Goal: Task Accomplishment & Management: Complete application form

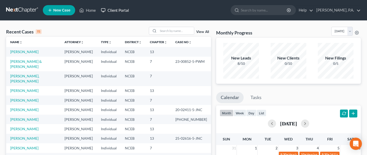
click at [124, 9] on link "Client Portal" at bounding box center [114, 10] width 33 height 9
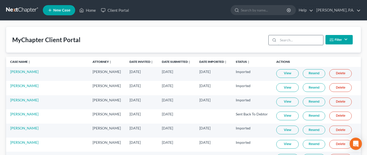
click at [290, 39] on input "search" at bounding box center [300, 40] width 45 height 10
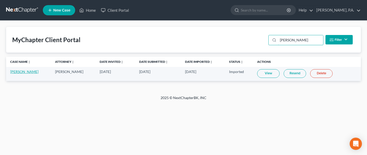
type input "harvey"
click at [24, 70] on link "Angela Harvey" at bounding box center [24, 71] width 28 height 4
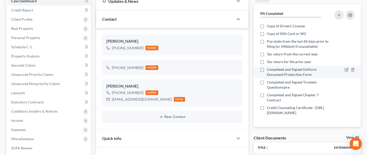
scroll to position [55, 0]
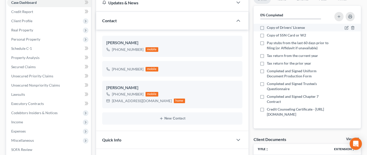
click at [267, 26] on label "Copy of Drivers’ License" at bounding box center [286, 27] width 38 height 5
click at [269, 26] on input "Copy of Drivers’ License" at bounding box center [270, 26] width 3 height 3
checkbox input "true"
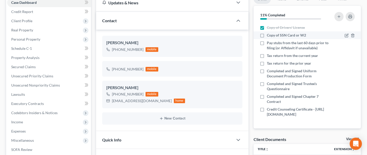
click at [267, 34] on label "Copy of SSN Card or W2" at bounding box center [286, 35] width 39 height 5
click at [269, 34] on input "Copy of SSN Card or W2" at bounding box center [270, 34] width 3 height 3
checkbox input "true"
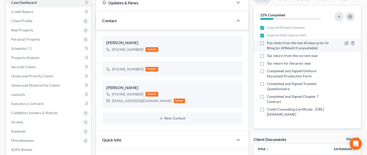
click at [267, 43] on label "Pay stubs from the last 60 days prior to filing (or Affidavit if unavailable)" at bounding box center [298, 45] width 63 height 10
click at [269, 43] on input "Pay stubs from the last 60 days prior to filing (or Affidavit if unavailable)" at bounding box center [270, 41] width 3 height 3
checkbox input "true"
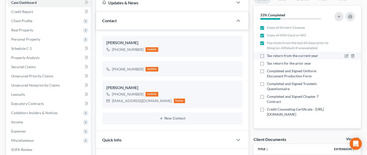
click at [267, 53] on label "Tax return from the current year" at bounding box center [292, 55] width 51 height 5
click at [269, 53] on input "Tax return from the current year" at bounding box center [270, 54] width 3 height 3
checkbox input "true"
click at [267, 62] on label "Tax return for the prior year" at bounding box center [289, 63] width 44 height 5
click at [269, 62] on input "Tax return for the prior year" at bounding box center [270, 62] width 3 height 3
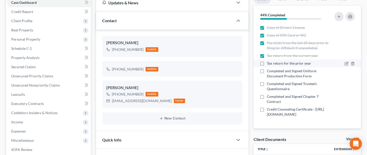
checkbox input "true"
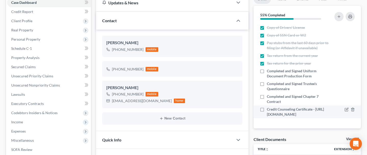
click at [267, 108] on label "Credit Counseling Certificate - [URL][DOMAIN_NAME]" at bounding box center [298, 111] width 63 height 10
click at [269, 108] on input "Credit Counseling Certificate - [URL][DOMAIN_NAME]" at bounding box center [270, 107] width 3 height 3
checkbox input "true"
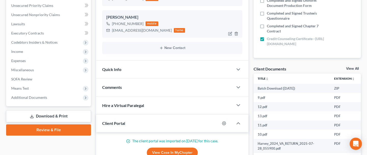
scroll to position [127, 0]
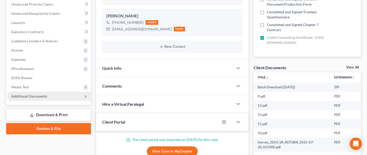
click at [59, 93] on span "Additional Documents" at bounding box center [49, 95] width 84 height 9
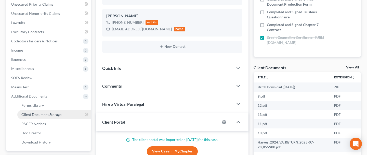
click at [50, 113] on span "Client Document Storage" at bounding box center [41, 114] width 40 height 4
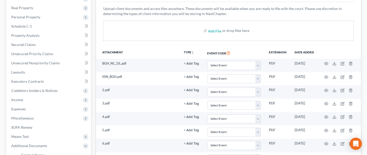
scroll to position [77, 0]
click at [212, 32] on input "file" at bounding box center [214, 30] width 12 height 9
click at [214, 31] on input "file" at bounding box center [214, 30] width 12 height 9
type input "C:\fakepath\AH-25C92743-C.pdf"
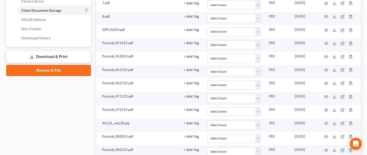
scroll to position [417, 0]
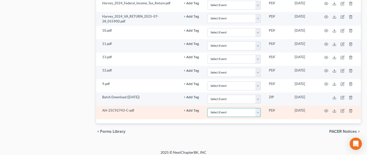
click at [259, 108] on select "Select Event Certificate of Credit Counseling" at bounding box center [233, 112] width 53 height 9
select select "0"
click at [207, 108] on select "Select Event Certificate of Credit Counseling" at bounding box center [233, 112] width 53 height 9
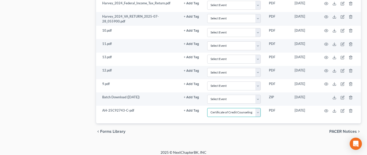
scroll to position [0, 0]
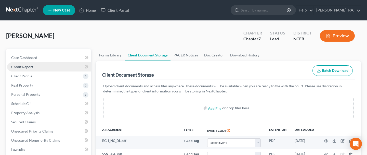
click at [19, 66] on span "Credit Report" at bounding box center [22, 66] width 22 height 4
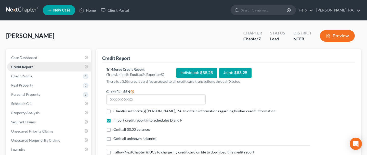
click at [54, 66] on link "Credit Report" at bounding box center [49, 66] width 84 height 9
click at [56, 57] on link "Case Dashboard" at bounding box center [49, 57] width 84 height 9
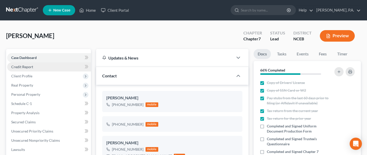
click at [23, 66] on span "Credit Report" at bounding box center [22, 66] width 22 height 4
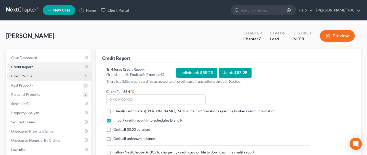
click at [24, 74] on span "Client Profile" at bounding box center [21, 76] width 21 height 4
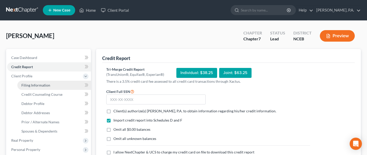
click at [55, 86] on link "Filing Information" at bounding box center [54, 84] width 74 height 9
select select "1"
select select "0"
select select "57"
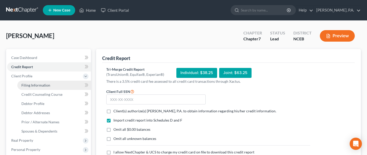
select select "0"
select select "28"
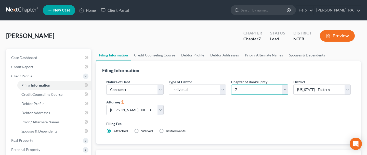
click at [285, 88] on select "Select 7 11 12 13" at bounding box center [259, 89] width 57 height 10
select select "3"
click at [231, 84] on select "Select 7 11 12 13" at bounding box center [259, 89] width 57 height 10
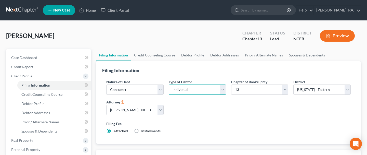
click at [221, 89] on select "Select Individual Joint" at bounding box center [197, 89] width 57 height 10
select select "1"
click at [169, 94] on select "Select Individual Joint" at bounding box center [197, 89] width 57 height 10
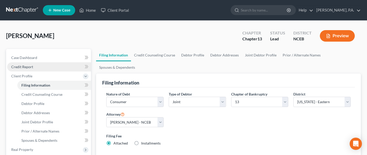
click at [50, 67] on link "Credit Report" at bounding box center [49, 66] width 84 height 9
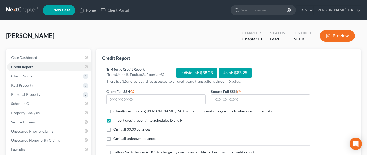
click at [229, 74] on div "Joint: $63.25" at bounding box center [235, 73] width 32 height 10
click at [144, 99] on input "text" at bounding box center [155, 99] width 99 height 10
click at [160, 99] on input "237-27" at bounding box center [155, 99] width 99 height 10
click at [255, 98] on input "text" at bounding box center [260, 99] width 99 height 10
click at [116, 98] on input "237-27-5475" at bounding box center [155, 99] width 99 height 10
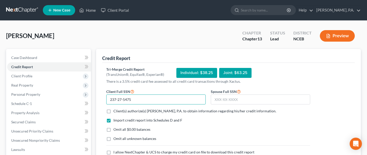
click at [116, 98] on input "237-27-5475" at bounding box center [155, 99] width 99 height 10
drag, startPoint x: 134, startPoint y: 100, endPoint x: 107, endPoint y: 96, distance: 27.2
click at [107, 96] on input "232-75-4751" at bounding box center [155, 99] width 99 height 10
type input "231-27-5475"
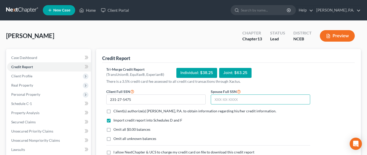
click at [236, 99] on input "text" at bounding box center [260, 99] width 99 height 10
click at [247, 100] on input "223" at bounding box center [260, 99] width 99 height 10
click at [250, 99] on input "223-19" at bounding box center [260, 99] width 99 height 10
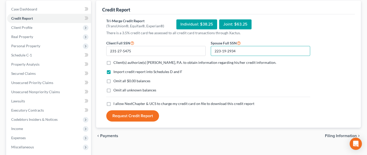
scroll to position [49, 0]
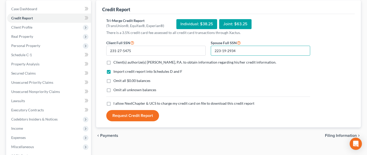
type input "223-19-2934"
click at [113, 62] on label "Client(s) authorize(s) J.M. Cook, P.A. to obtain information regarding his/her …" at bounding box center [194, 62] width 163 height 5
click at [115, 62] on input "Client(s) authorize(s) J.M. Cook, P.A. to obtain information regarding his/her …" at bounding box center [116, 61] width 3 height 3
checkbox input "true"
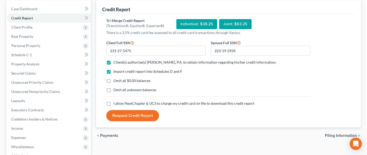
click at [113, 101] on label "I allow NextChapter & UCS to charge my credit card on file to download this cre…" at bounding box center [183, 103] width 141 height 5
click at [115, 101] on input "I allow NextChapter & UCS to charge my credit card on file to download this cre…" at bounding box center [116, 102] width 3 height 3
checkbox input "true"
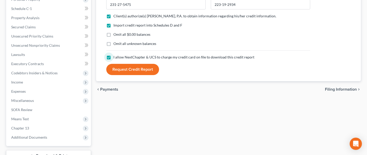
scroll to position [95, 0]
click at [129, 68] on button "Request Credit Report" at bounding box center [132, 68] width 53 height 11
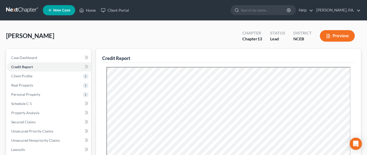
scroll to position [0, 0]
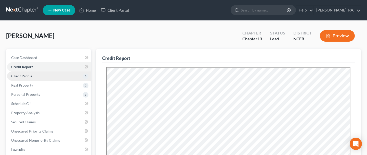
click at [21, 75] on span "Client Profile" at bounding box center [21, 76] width 21 height 4
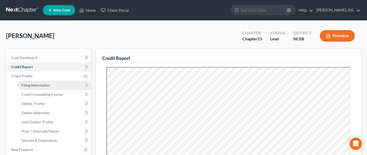
click at [30, 85] on span "Filing Information" at bounding box center [35, 85] width 29 height 4
select select "1"
select select "3"
select select "57"
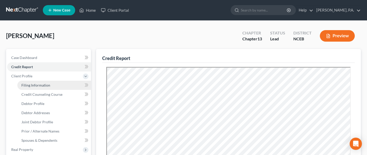
select select "0"
select select "28"
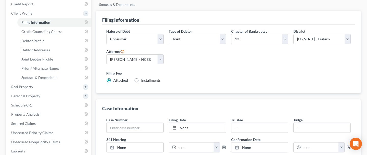
scroll to position [62, 0]
click at [61, 34] on link "Credit Counseling Course" at bounding box center [54, 31] width 74 height 9
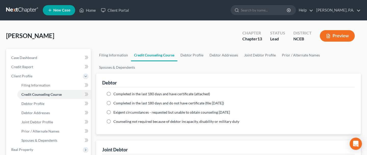
click at [113, 91] on label "Completed in the last 180 days and have certificate (attached)" at bounding box center [161, 93] width 96 height 5
click at [115, 91] on input "Completed in the last 180 days and have certificate (attached)" at bounding box center [116, 92] width 3 height 3
radio input "true"
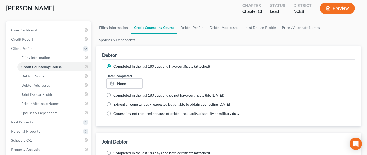
scroll to position [27, 0]
click at [113, 93] on label "Completed in the last 180 days and do not have certificate (file within 14 days)" at bounding box center [168, 95] width 111 height 5
click at [115, 93] on input "Completed in the last 180 days and do not have certificate (file within 14 days)" at bounding box center [116, 94] width 3 height 3
radio input "true"
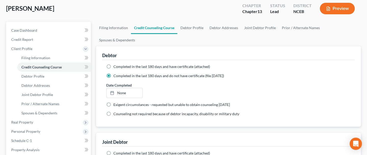
click at [113, 65] on label "Completed in the last 180 days and have certificate (attached)" at bounding box center [161, 66] width 96 height 5
click at [115, 65] on input "Completed in the last 180 days and have certificate (attached)" at bounding box center [116, 65] width 3 height 3
radio input "true"
radio input "false"
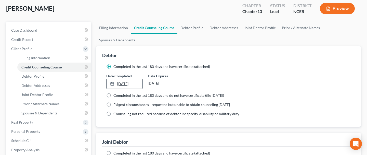
type input "9/18/2025"
click at [115, 82] on div at bounding box center [113, 83] width 7 height 4
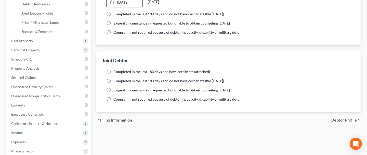
scroll to position [113, 0]
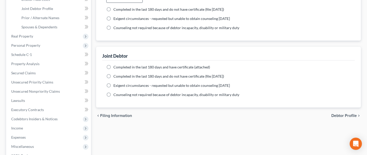
click at [113, 65] on label "Completed in the last 180 days and have certificate (attached)" at bounding box center [161, 66] width 96 height 5
click at [115, 65] on input "Completed in the last 180 days and have certificate (attached)" at bounding box center [116, 65] width 3 height 3
radio input "true"
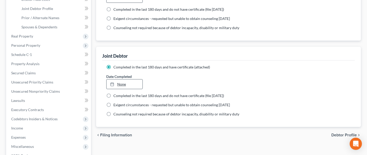
click at [131, 82] on link "None" at bounding box center [124, 84] width 36 height 10
type input "9/18/2025"
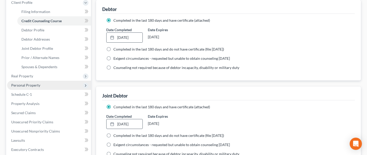
scroll to position [72, 0]
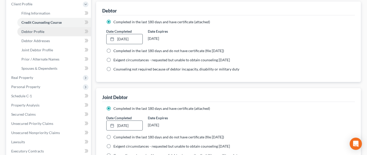
click at [40, 32] on span "Debtor Profile" at bounding box center [32, 31] width 23 height 4
select select "1"
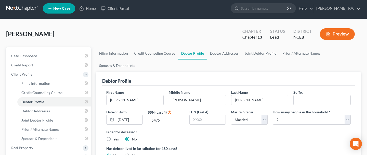
scroll to position [2, 0]
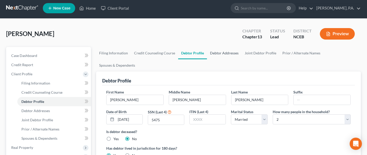
click at [222, 51] on link "Debtor Addresses" at bounding box center [224, 53] width 35 height 12
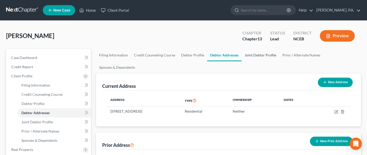
click at [253, 57] on link "Joint Debtor Profile" at bounding box center [260, 55] width 38 height 12
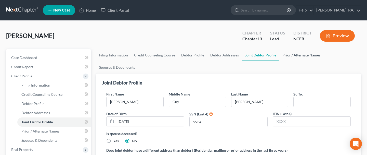
click at [293, 54] on link "Prior / Alternate Names" at bounding box center [301, 55] width 44 height 12
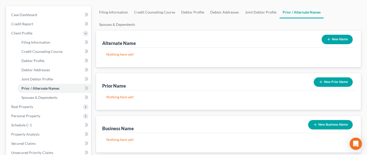
scroll to position [41, 0]
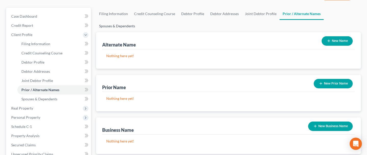
click at [127, 24] on link "Spouses & Dependents" at bounding box center [117, 26] width 42 height 12
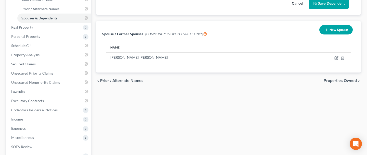
scroll to position [121, 0]
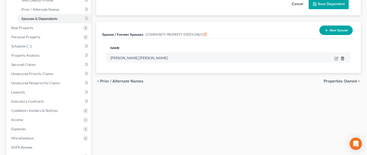
click at [341, 59] on icon "button" at bounding box center [342, 58] width 4 height 4
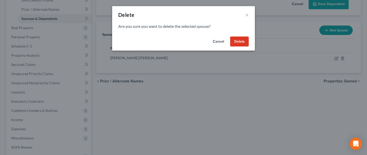
click at [235, 40] on button "Delete" at bounding box center [239, 41] width 19 height 10
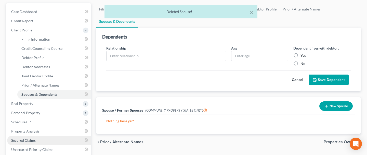
scroll to position [35, 0]
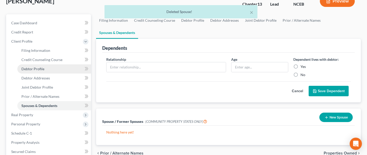
click at [57, 71] on link "Debtor Profile" at bounding box center [54, 68] width 74 height 9
select select "1"
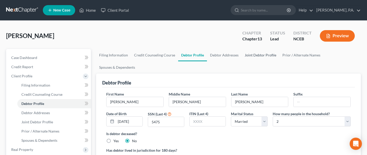
click at [262, 55] on link "Joint Debtor Profile" at bounding box center [260, 55] width 38 height 12
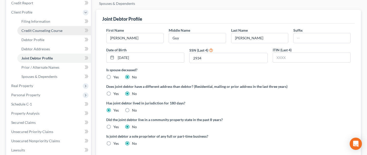
scroll to position [63, 0]
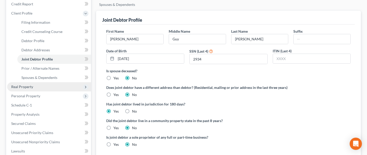
click at [32, 86] on span "Real Property" at bounding box center [22, 86] width 22 height 4
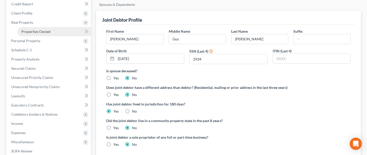
click at [33, 30] on span "Properties Owned" at bounding box center [35, 31] width 29 height 4
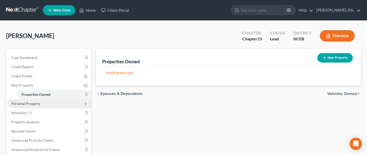
click at [37, 104] on span "Personal Property" at bounding box center [25, 103] width 29 height 4
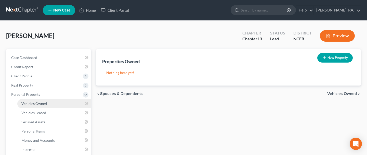
click at [37, 105] on link "Vehicles Owned" at bounding box center [54, 103] width 74 height 9
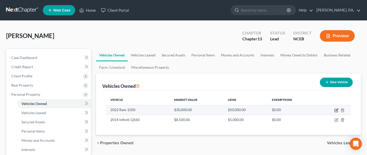
click at [337, 109] on icon "button" at bounding box center [336, 109] width 2 height 2
select select "0"
select select "4"
select select "0"
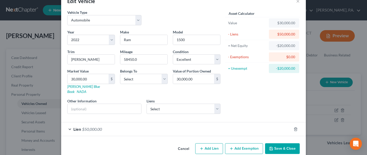
scroll to position [17, 0]
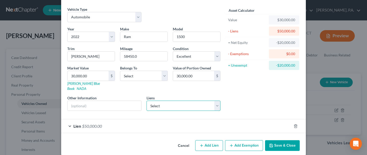
click at [218, 100] on select "Select Chryslercap - $47,811.00 Beacon Cu - $4,808.00 Ally Fincl - $0.00 Beacon…" at bounding box center [183, 105] width 74 height 10
select select "0"
click at [146, 100] on select "Select Chryslercap - $47,811.00 Beacon Cu - $4,808.00 Ally Fincl - $0.00 Beacon…" at bounding box center [183, 105] width 74 height 10
select select
select select "45"
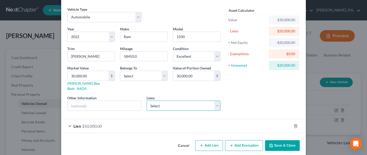
select select "2"
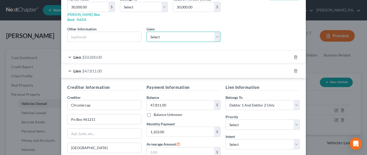
scroll to position [84, 0]
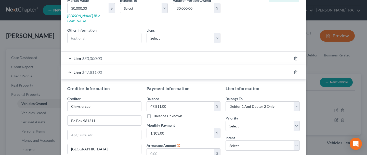
click at [72, 52] on div "Lien $50,000.00" at bounding box center [176, 57] width 230 height 13
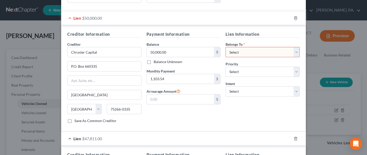
scroll to position [126, 0]
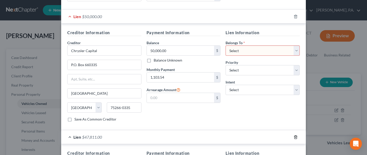
click at [296, 135] on icon "button" at bounding box center [295, 137] width 4 height 4
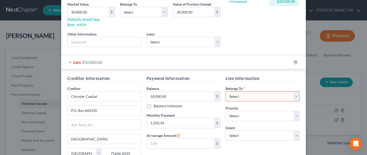
scroll to position [79, 0]
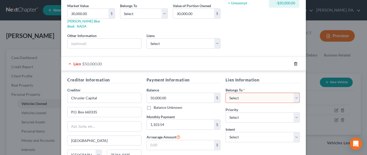
click at [295, 62] on icon "button" at bounding box center [295, 64] width 4 height 4
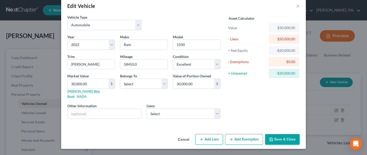
scroll to position [3, 0]
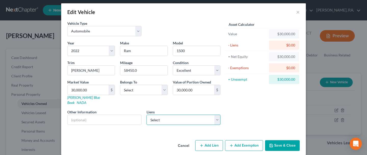
click at [217, 114] on select "Select Chryslercap - $47,811.00 Beacon Cu - $4,808.00 Ally Fincl - $0.00 Beacon…" at bounding box center [183, 119] width 74 height 10
select select "0"
click at [146, 114] on select "Select Chryslercap - $47,811.00 Beacon Cu - $4,808.00 Ally Fincl - $0.00 Beacon…" at bounding box center [183, 119] width 74 height 10
select select
select select "45"
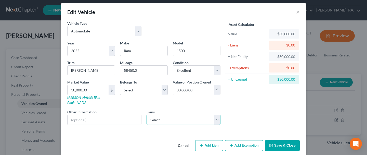
select select "2"
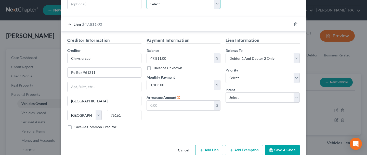
scroll to position [119, 0]
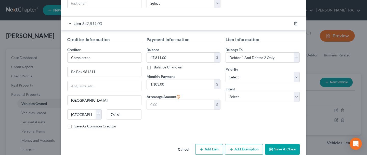
click at [280, 144] on button "Save & Close" at bounding box center [282, 149] width 35 height 11
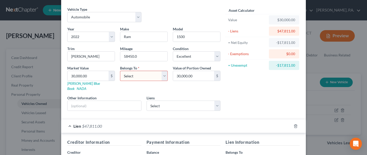
scroll to position [13, 0]
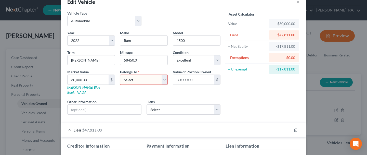
click at [166, 77] on select "Select Debtor 1 Only Debtor 2 Only Debtor 1 And Debtor 2 Only At Least One Of T…" at bounding box center [144, 79] width 48 height 10
select select "2"
click at [120, 74] on select "Select Debtor 1 Only Debtor 2 Only Debtor 1 And Debtor 2 Only At Least One Of T…" at bounding box center [144, 79] width 48 height 10
click at [216, 57] on select "Select Excellent Very Good Good Fair Poor" at bounding box center [197, 60] width 48 height 10
select select "2"
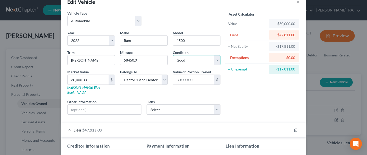
click at [173, 55] on select "Select Excellent Very Good Good Fair Poor" at bounding box center [197, 60] width 48 height 10
type input "3"
type input "3.00"
type input "30"
type input "30.00"
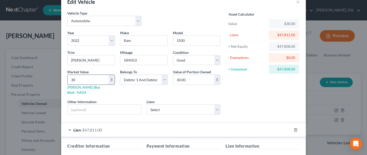
type input "303"
type input "303.00"
type input "3035"
type input "3,035.00"
type input "3,0355"
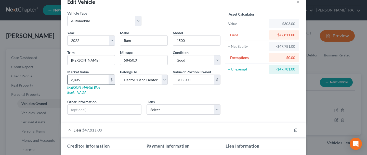
type input "30,355.00"
type input "30,355"
click at [82, 104] on input "text" at bounding box center [104, 109] width 74 height 10
type input "Kelly Blue Book Value"
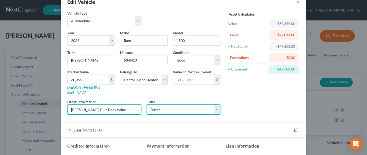
click at [217, 104] on select "Select Beacon Cu - $4,808.00 Ally Fincl - $0.00 Beacon Credit Union - $0.00 Cap…" at bounding box center [183, 109] width 74 height 10
click at [250, 104] on div "Asset Calculator Value $30,355.00 - Liens $47,811.00 = Net Equity -$47,508.00 -…" at bounding box center [262, 64] width 79 height 108
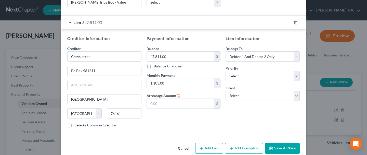
scroll to position [122, 0]
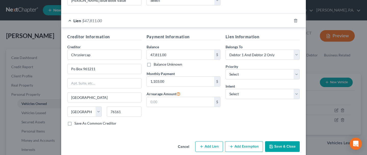
click at [274, 141] on button "Save & Close" at bounding box center [282, 146] width 35 height 11
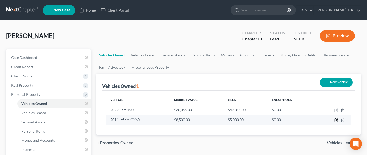
click at [335, 119] on icon "button" at bounding box center [336, 120] width 4 height 4
select select "0"
select select "12"
select select "2"
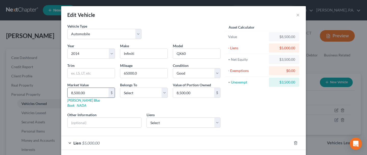
type input "7"
type input "7.00"
type input "78"
type input "78.00"
type input "784"
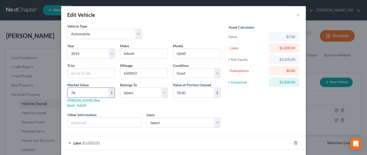
type input "784.00"
type input "7846"
type input "7,846.00"
type input "7,846"
click at [103, 119] on input "text" at bounding box center [104, 122] width 74 height 10
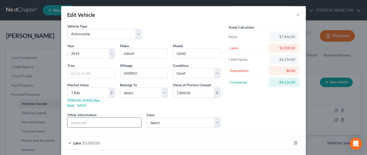
type input "Kelly Blue Book Value"
click at [164, 92] on select "Select Debtor 1 Only Debtor 2 Only Debtor 1 And Debtor 2 Only At Least One Of T…" at bounding box center [144, 92] width 48 height 10
select select "2"
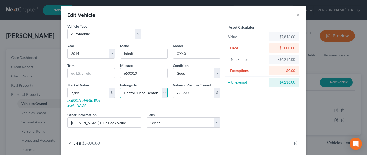
click at [120, 87] on select "Select Debtor 1 Only Debtor 2 Only Debtor 1 And Debtor 2 Only At Least One Of T…" at bounding box center [144, 92] width 48 height 10
click at [150, 136] on div "Lien $5,000.00" at bounding box center [176, 142] width 230 height 13
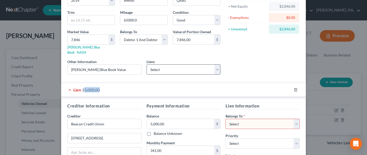
scroll to position [51, 0]
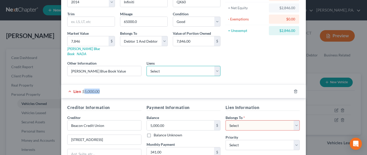
click at [218, 66] on select "Select Chrysler Capital - $50,000.00 Beacon Cu - $4,808.00 Ally Fincl - $0.00 B…" at bounding box center [183, 71] width 74 height 10
select select "1"
click at [146, 66] on select "Select Chrysler Capital - $50,000.00 Beacon Cu - $4,808.00 Ally Fincl - $0.00 B…" at bounding box center [183, 71] width 74 height 10
select select
select select "48"
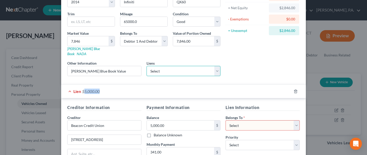
select select "2"
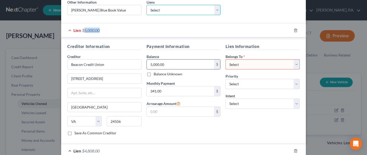
scroll to position [113, 0]
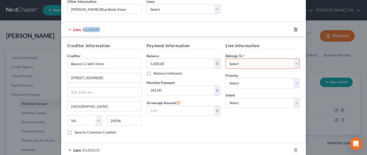
click at [295, 29] on line "button" at bounding box center [295, 29] width 0 height 1
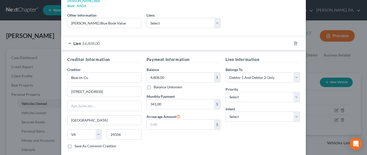
scroll to position [122, 0]
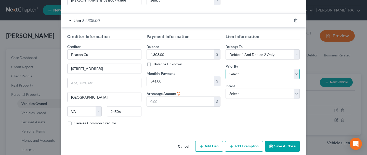
click at [296, 69] on select "Select 1st 2nd 3rd 4th 5th 6th 7th 8th 9th 10th 11th 12th 13th 14th 15th 16th 1…" at bounding box center [262, 74] width 74 height 10
select select "0"
click at [225, 69] on select "Select 1st 2nd 3rd 4th 5th 6th 7th 8th 9th 10th 11th 12th 13th 14th 15th 16th 1…" at bounding box center [262, 74] width 74 height 10
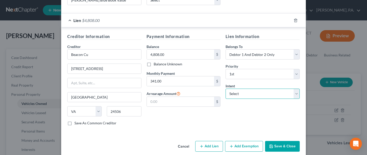
click at [294, 90] on select "Select Surrender Redeem Reaffirm Avoid Other" at bounding box center [262, 93] width 74 height 10
click at [197, 121] on div "Payment Information Balance 4,808.00 $ Balance Unknown Balance Undetermined 4,8…" at bounding box center [183, 81] width 79 height 96
click at [273, 144] on icon "button" at bounding box center [271, 146] width 4 height 4
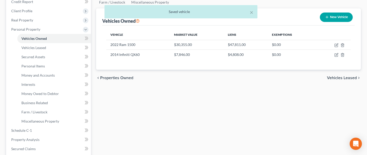
scroll to position [66, 0]
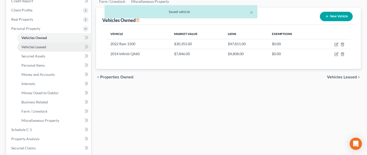
click at [58, 43] on link "Vehicles Leased" at bounding box center [54, 46] width 74 height 9
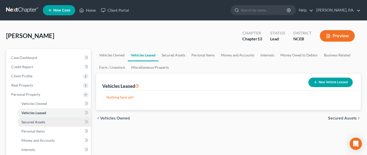
click at [40, 121] on span "Secured Assets" at bounding box center [33, 121] width 24 height 4
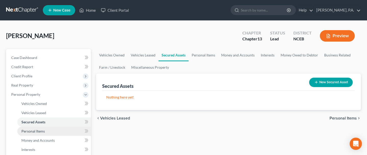
click at [38, 131] on span "Personal Items" at bounding box center [32, 131] width 23 height 4
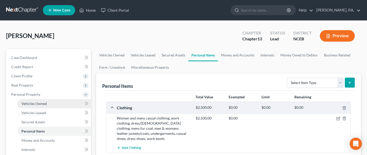
click at [54, 103] on link "Vehicles Owned" at bounding box center [54, 103] width 74 height 9
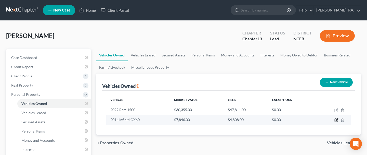
click at [337, 119] on icon "button" at bounding box center [336, 120] width 4 height 4
select select "0"
select select "12"
select select "2"
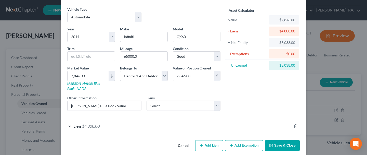
scroll to position [17, 0]
click at [237, 140] on button "Add Exemption" at bounding box center [244, 145] width 38 height 11
select select "2"
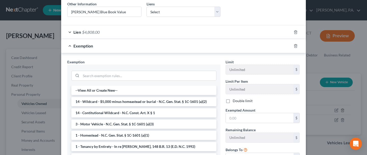
scroll to position [113, 0]
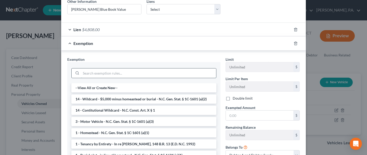
click at [162, 68] on input "search" at bounding box center [148, 73] width 135 height 10
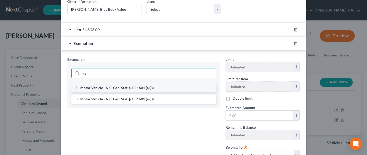
type input "veh"
click at [164, 83] on li "3 - Motor Vehicle - N.C. Gen. Stat. § 1C-1601 (a)(3)" at bounding box center [143, 87] width 145 height 9
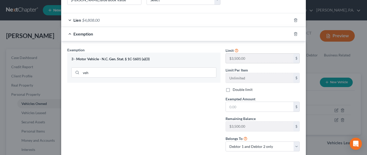
scroll to position [133, 0]
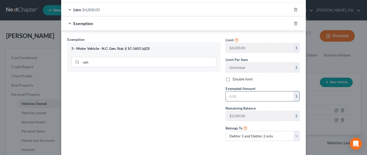
click at [261, 91] on input "text" at bounding box center [259, 96] width 67 height 10
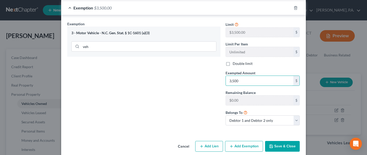
type input "3,500"
click at [282, 142] on button "Save & Close" at bounding box center [282, 146] width 35 height 11
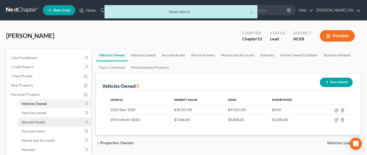
click at [51, 123] on link "Secured Assets" at bounding box center [54, 121] width 74 height 9
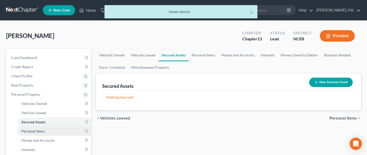
click at [44, 130] on span "Personal Items" at bounding box center [32, 131] width 23 height 4
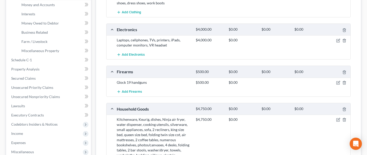
scroll to position [134, 0]
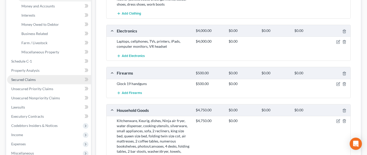
click at [62, 80] on link "Secured Claims" at bounding box center [49, 79] width 84 height 9
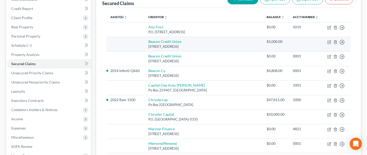
scroll to position [59, 0]
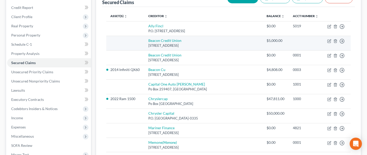
click at [123, 97] on li "2022 Ram 1500" at bounding box center [125, 98] width 30 height 5
click at [343, 41] on circle "button" at bounding box center [342, 41] width 4 height 4
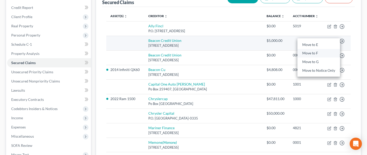
click at [328, 52] on link "Move to F" at bounding box center [318, 53] width 43 height 9
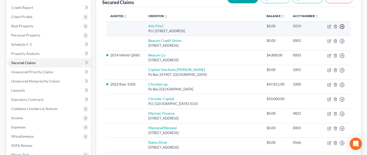
click at [343, 25] on icon "button" at bounding box center [341, 26] width 5 height 5
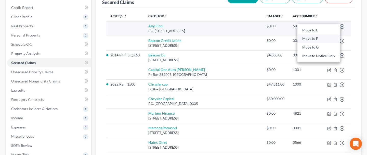
click at [332, 37] on link "Move to F" at bounding box center [318, 38] width 43 height 9
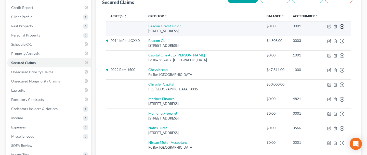
click at [343, 26] on icon "button" at bounding box center [341, 26] width 5 height 5
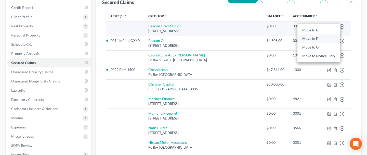
click at [324, 37] on link "Move to F" at bounding box center [318, 38] width 43 height 9
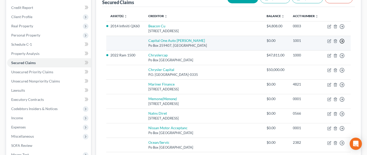
click at [341, 41] on icon "button" at bounding box center [341, 40] width 5 height 5
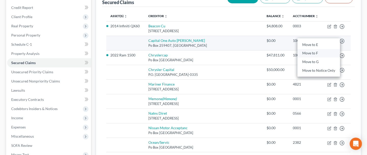
click at [324, 53] on link "Move to F" at bounding box center [318, 53] width 43 height 9
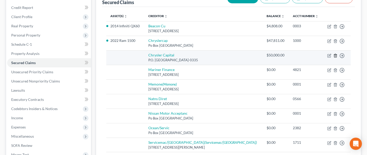
click at [336, 56] on icon "button" at bounding box center [335, 55] width 4 height 4
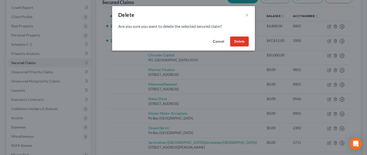
click at [242, 40] on button "Delete" at bounding box center [239, 41] width 19 height 10
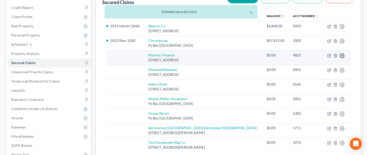
click at [342, 54] on icon "button" at bounding box center [341, 55] width 5 height 5
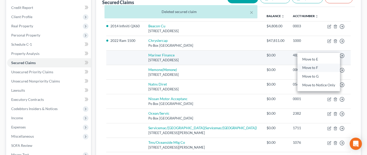
click at [336, 67] on link "Move to F" at bounding box center [318, 67] width 43 height 9
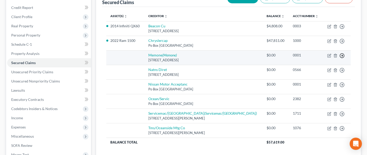
click at [342, 55] on polyline "button" at bounding box center [342, 56] width 1 height 2
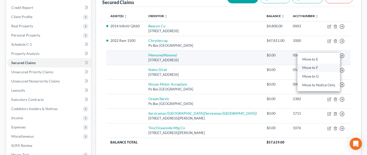
click at [331, 67] on link "Move to F" at bounding box center [318, 67] width 43 height 9
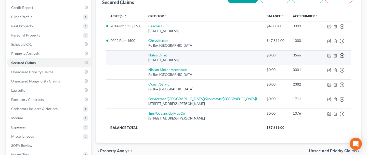
click at [341, 56] on icon "button" at bounding box center [341, 55] width 5 height 5
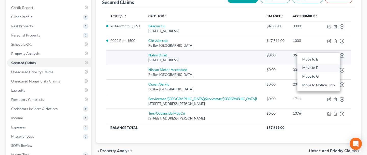
click at [329, 66] on link "Move to F" at bounding box center [318, 67] width 43 height 9
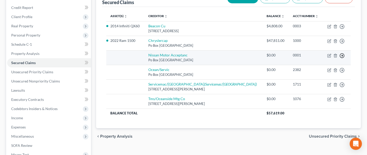
click at [343, 54] on circle "button" at bounding box center [342, 55] width 4 height 4
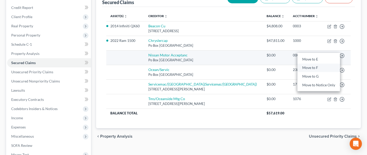
click at [332, 66] on link "Move to F" at bounding box center [318, 67] width 43 height 9
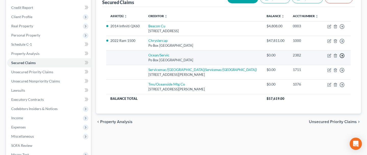
click at [342, 55] on polyline "button" at bounding box center [342, 56] width 1 height 2
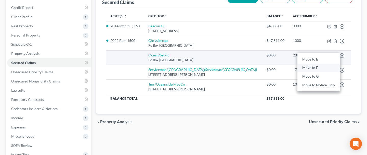
click at [331, 67] on link "Move to F" at bounding box center [318, 67] width 43 height 9
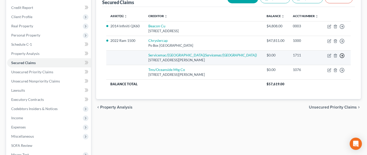
click at [341, 56] on icon "button" at bounding box center [341, 55] width 5 height 5
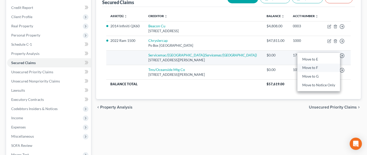
click at [328, 67] on link "Move to F" at bounding box center [318, 67] width 43 height 9
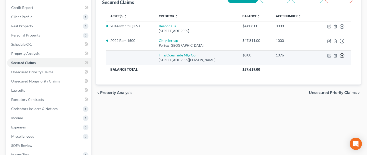
click at [342, 55] on polyline "button" at bounding box center [342, 56] width 1 height 2
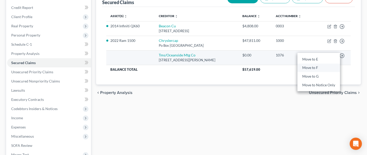
click at [328, 67] on link "Move to F" at bounding box center [318, 67] width 43 height 9
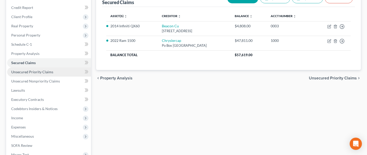
click at [42, 70] on span "Unsecured Priority Claims" at bounding box center [32, 72] width 42 height 4
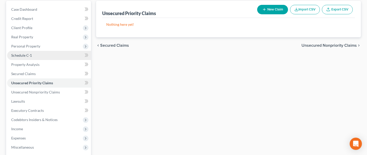
scroll to position [52, 0]
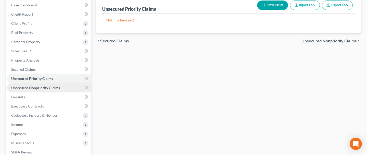
click at [36, 88] on span "Unsecured Nonpriority Claims" at bounding box center [35, 87] width 49 height 4
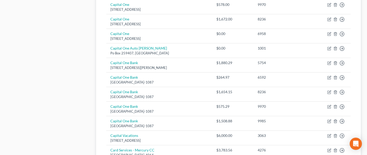
scroll to position [432, 0]
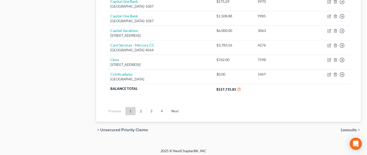
click at [184, 72] on td "Ccb/Academy Po Box 182120, Columbus, OH 43218" at bounding box center [159, 76] width 106 height 15
click at [140, 111] on link "2" at bounding box center [141, 111] width 10 height 8
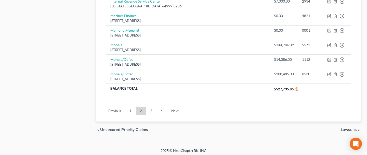
scroll to position [443, 0]
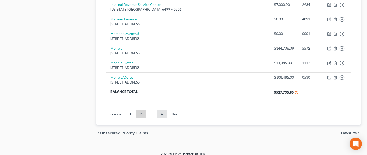
click at [163, 112] on link "4" at bounding box center [162, 114] width 10 height 8
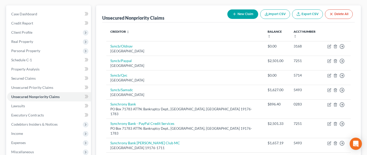
scroll to position [44, 0]
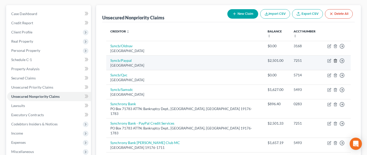
click at [333, 59] on icon "button" at bounding box center [335, 61] width 4 height 4
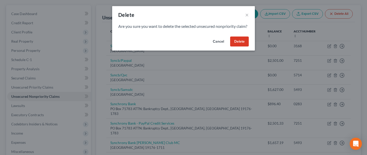
click at [237, 47] on button "Delete" at bounding box center [239, 41] width 19 height 10
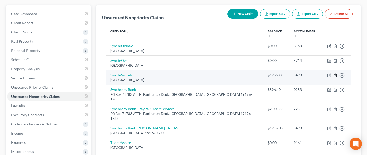
click at [334, 73] on icon "button" at bounding box center [335, 74] width 2 height 3
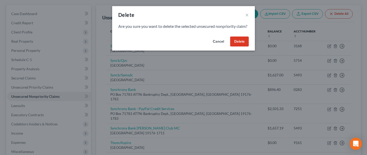
click at [243, 47] on button "Delete" at bounding box center [239, 41] width 19 height 10
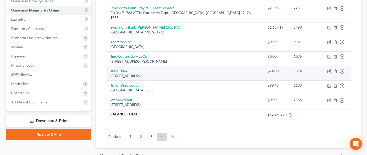
scroll to position [132, 0]
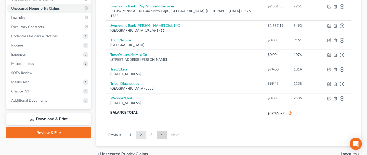
click at [139, 131] on link "2" at bounding box center [141, 135] width 10 height 8
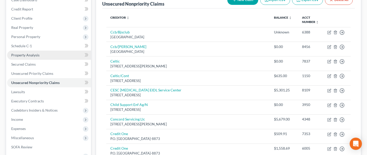
scroll to position [59, 0]
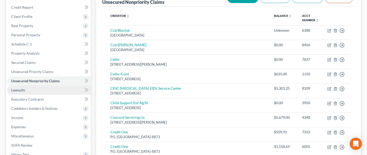
click at [24, 89] on span "Lawsuits" at bounding box center [18, 90] width 14 height 4
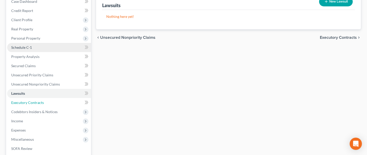
click at [30, 105] on link "Executory Contracts" at bounding box center [49, 102] width 84 height 9
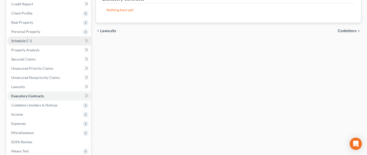
scroll to position [63, 0]
click at [46, 104] on span "Codebtors Insiders & Notices" at bounding box center [34, 105] width 46 height 4
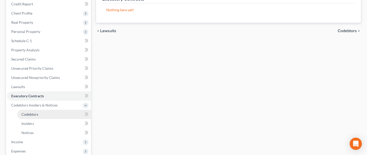
click at [36, 113] on span "Codebtors" at bounding box center [29, 114] width 17 height 4
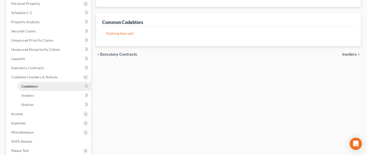
scroll to position [90, 0]
click at [36, 113] on span "Income" at bounding box center [49, 113] width 84 height 9
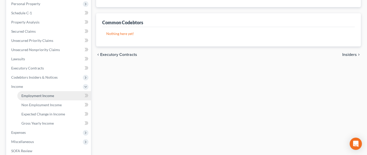
click at [48, 94] on span "Employment Income" at bounding box center [37, 95] width 33 height 4
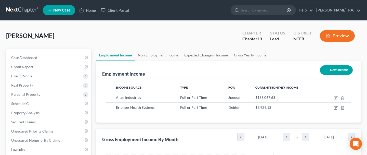
scroll to position [91, 148]
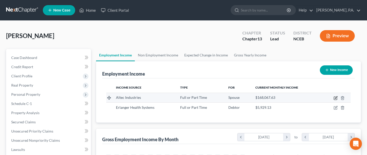
click at [335, 98] on icon "button" at bounding box center [335, 98] width 4 height 4
select select "0"
select select "28"
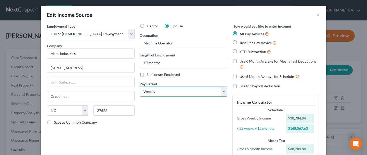
click at [224, 92] on select "Select Monthly Twice Monthly Every Other Week Weekly" at bounding box center [184, 91] width 88 height 10
select select "0"
click at [140, 86] on select "Select Monthly Twice Monthly Every Other Week Weekly" at bounding box center [184, 91] width 88 height 10
click at [239, 42] on label "Just One Pay Advice" at bounding box center [257, 43] width 37 height 6
click at [241, 42] on input "Just One Pay Advice" at bounding box center [242, 41] width 3 height 3
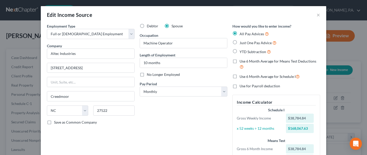
radio input "true"
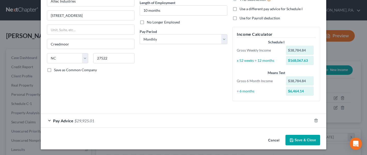
scroll to position [32, 0]
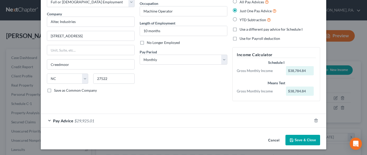
click at [66, 118] on span "Pay Advice" at bounding box center [63, 120] width 20 height 5
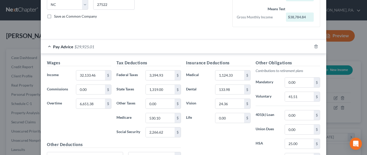
scroll to position [92, 0]
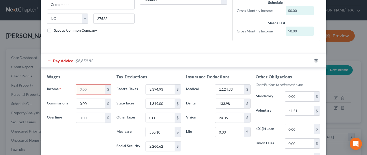
click at [91, 85] on input "text" at bounding box center [90, 89] width 29 height 10
type input "5,099.56"
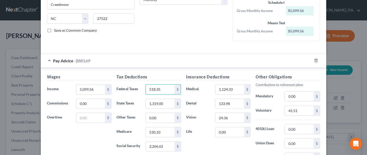
type input "518.35"
type input "200.79"
type input "81.66"
type input "349.18"
click at [209, 142] on div "Insurance Deductions Medical 1,124.33 $ Dental 133.98 $ Vision 24.36 $ Life 0.0…" at bounding box center [218, 127] width 70 height 107
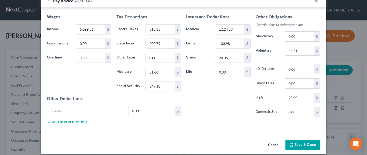
scroll to position [155, 0]
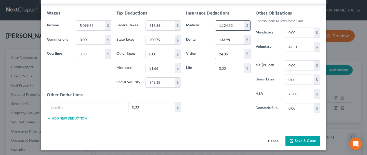
click at [238, 24] on input "1,124.33" at bounding box center [229, 26] width 29 height 10
type input "173.44"
click at [230, 38] on input "133.98" at bounding box center [229, 40] width 29 height 10
type input "20.67"
type input "3.76"
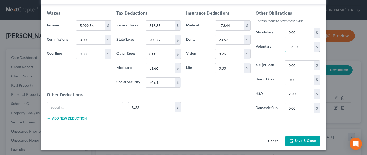
type input "191.50"
click at [218, 98] on div "Insurance Deductions Medical 173.44 $ Dental 20.67 $ Vision 3.76 $ Life 0.00 $" at bounding box center [218, 63] width 70 height 107
type input "111.84"
click at [222, 88] on div "Insurance Deductions Medical 173.44 $ Dental 20.67 $ Vision 3.76 $ Life 0.00 $" at bounding box center [218, 63] width 70 height 107
click at [79, 103] on input "text" at bounding box center [85, 107] width 76 height 10
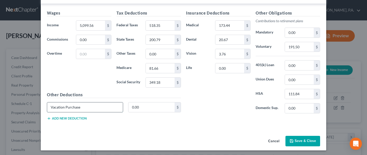
type input "Vacation Purchase"
click at [61, 118] on button "Add new deduction" at bounding box center [67, 118] width 40 height 4
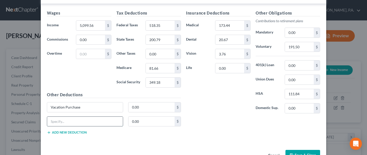
click at [73, 120] on input "text" at bounding box center [85, 121] width 76 height 10
type input "Hospital Indemnity"
click at [73, 130] on button "Add new deduction" at bounding box center [67, 132] width 40 height 4
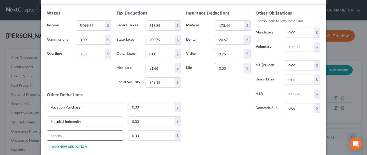
click at [64, 135] on input "text" at bounding box center [85, 135] width 76 height 10
type input "Critical Illness Assoc"
click at [63, 144] on button "Add new deduction" at bounding box center [67, 146] width 40 height 4
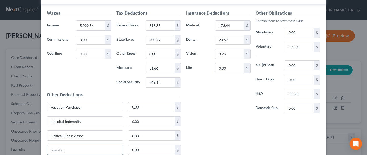
click at [63, 147] on input "text" at bounding box center [85, 150] width 76 height 10
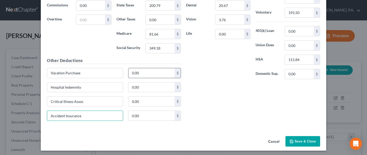
type input "Accident Insurance"
click at [146, 72] on input "0.00" at bounding box center [151, 73] width 46 height 10
type input "61.84"
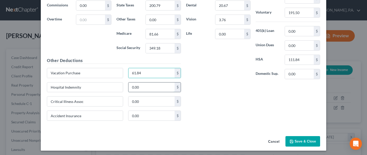
click at [159, 89] on input "0.00" at bounding box center [151, 87] width 46 height 10
type input "13.47"
click at [136, 100] on input "0.00" at bounding box center [151, 101] width 46 height 10
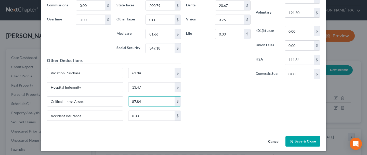
type input "87.84"
click at [140, 112] on input "0.00" at bounding box center [151, 116] width 46 height 10
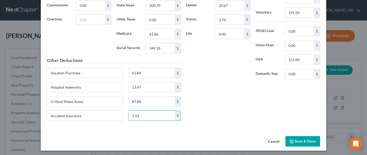
type input "7.43"
click at [228, 103] on div "Insurance Deductions Medical 173.44 $ Dental 20.67 $ Vision 3.76 $ Life 0.00 $ …" at bounding box center [252, 50] width 139 height 149
click at [298, 144] on button "Save & Close" at bounding box center [302, 141] width 35 height 11
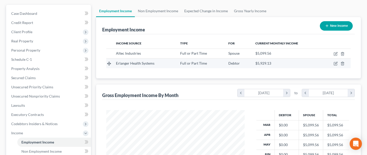
scroll to position [42, 0]
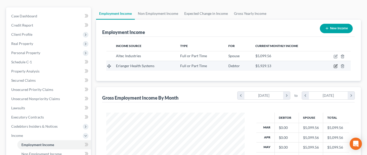
click at [335, 65] on icon "button" at bounding box center [335, 66] width 4 height 4
select select "0"
select select "44"
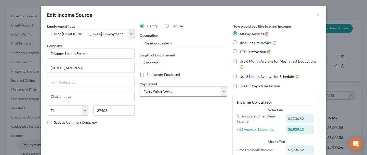
click at [223, 91] on select "Select Monthly Twice Monthly Every Other Week Weekly" at bounding box center [184, 91] width 88 height 10
select select "0"
click at [140, 86] on select "Select Monthly Twice Monthly Every Other Week Weekly" at bounding box center [184, 91] width 88 height 10
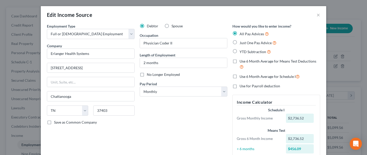
click at [239, 42] on label "Just One Pay Advice" at bounding box center [257, 43] width 37 height 6
click at [241, 42] on input "Just One Pay Advice" at bounding box center [242, 41] width 3 height 3
radio input "true"
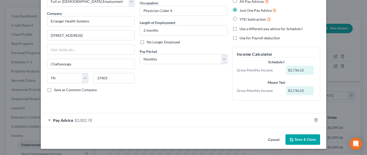
scroll to position [32, 0]
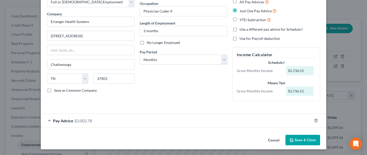
click at [69, 120] on span "Pay Advice" at bounding box center [63, 120] width 20 height 5
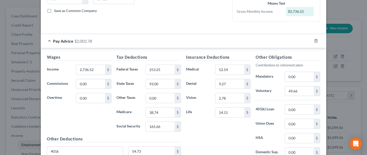
scroll to position [112, 0]
type input "5,909.41"
click at [165, 68] on input "253.25" at bounding box center [160, 69] width 29 height 10
type input "585"
type input "357.16"
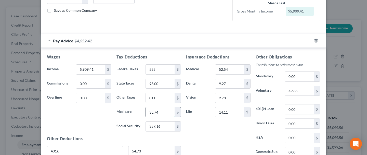
click at [167, 109] on input "38.74" at bounding box center [160, 112] width 29 height 10
type input "84.16"
click at [166, 81] on input "93.00" at bounding box center [160, 84] width 29 height 10
type input "201.08"
click at [223, 128] on div "Insurance Deductions Medical 52.54 $ Dental 9.27 $ Vision 2.78 $ Life 14.11 $" at bounding box center [218, 107] width 70 height 107
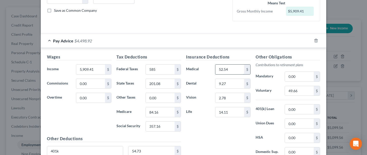
click at [234, 71] on input "52.54" at bounding box center [229, 69] width 29 height 10
type input "85.2"
click at [234, 81] on input "9.27" at bounding box center [229, 84] width 29 height 10
type input "15.03"
click at [229, 99] on input "2.78" at bounding box center [229, 98] width 29 height 10
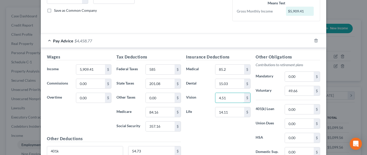
type input "4.51"
click at [236, 113] on input "14.11" at bounding box center [229, 112] width 29 height 10
type input "19.05"
click at [305, 91] on input "49.66" at bounding box center [299, 91] width 29 height 10
type input "118.18"
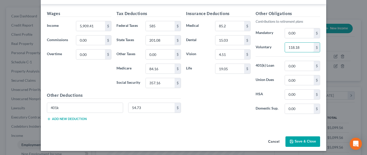
scroll to position [155, 0]
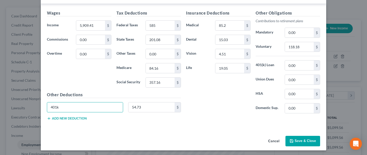
drag, startPoint x: 66, startPoint y: 104, endPoint x: 39, endPoint y: 102, distance: 27.3
click at [39, 102] on div "Edit Income Source × Employment Type * Select Full or Part Time Employment Self…" at bounding box center [183, 77] width 367 height 155
type input "Group Accident"
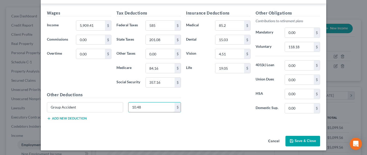
type input "10.48"
click at [66, 117] on button "Add new deduction" at bounding box center [67, 118] width 40 height 4
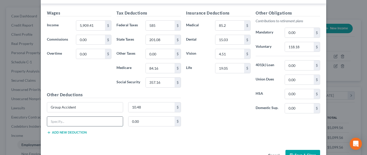
click at [77, 121] on input "text" at bounding box center [85, 121] width 76 height 10
type input "Supplemental AD/D"
click at [151, 121] on input "0.00" at bounding box center [151, 121] width 46 height 10
type input "5.48"
click at [65, 130] on button "Add new deduction" at bounding box center [67, 132] width 40 height 4
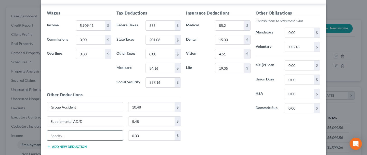
click at [79, 132] on input "text" at bounding box center [85, 135] width 76 height 10
type input "Crit Illness & Short Term Disability"
click at [150, 137] on input "0.00" at bounding box center [151, 135] width 46 height 10
type input "58.81"
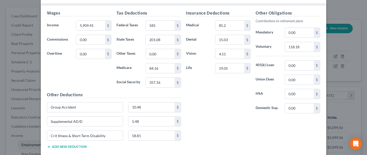
click at [76, 145] on button "Add new deduction" at bounding box center [67, 146] width 40 height 4
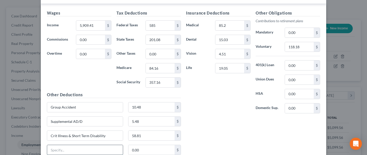
click at [77, 148] on input "text" at bounding box center [85, 150] width 76 height 10
click at [62, 149] on input "text" at bounding box center [85, 150] width 76 height 10
type input "Legal Plan"
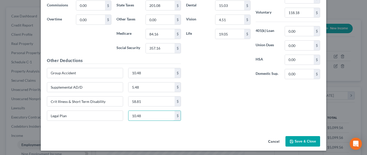
type input "10.48"
click at [298, 140] on button "Save & Close" at bounding box center [302, 141] width 35 height 11
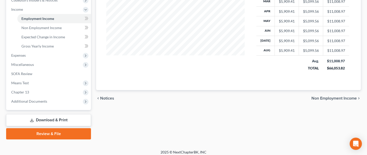
scroll to position [170, 0]
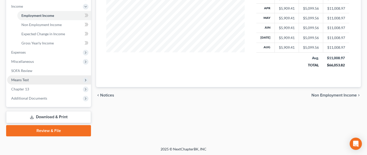
click at [68, 78] on span "Means Test" at bounding box center [49, 79] width 84 height 9
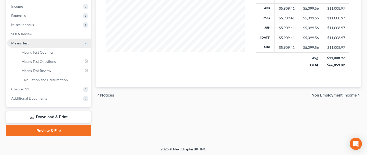
click at [23, 42] on span "Means Test" at bounding box center [20, 43] width 18 height 4
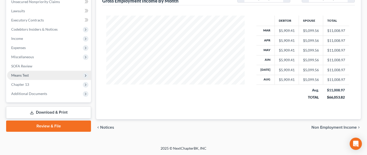
scroll to position [137, 0]
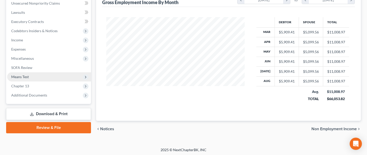
click at [22, 75] on span "Means Test" at bounding box center [20, 76] width 18 height 4
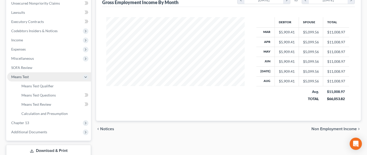
scroll to position [170, 0]
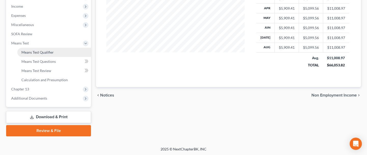
click at [38, 50] on span "Means Test Qualifier" at bounding box center [37, 52] width 32 height 4
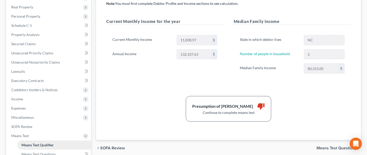
scroll to position [78, 0]
click at [46, 62] on span "Unsecured Nonpriority Claims" at bounding box center [35, 62] width 49 height 4
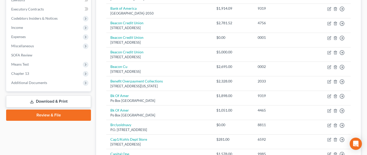
scroll to position [150, 0]
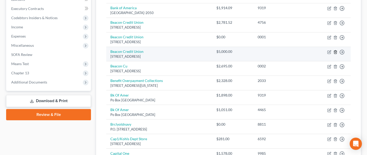
click at [334, 52] on icon "button" at bounding box center [335, 52] width 4 height 4
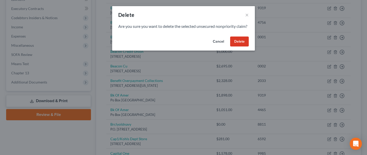
click at [238, 47] on button "Delete" at bounding box center [239, 41] width 19 height 10
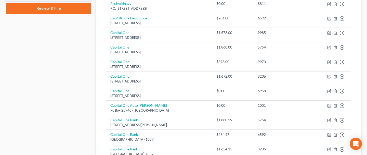
scroll to position [256, 0]
click at [212, 68] on td "Capital One Po Box 31293, Salt Lake City, UT 84131" at bounding box center [159, 64] width 106 height 15
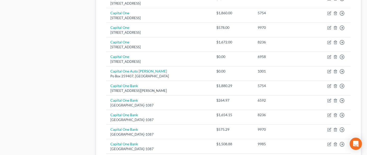
scroll to position [288, 0]
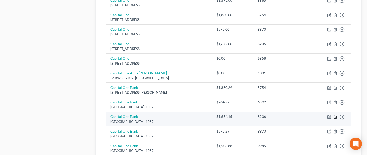
click at [334, 115] on icon "button" at bounding box center [335, 117] width 4 height 4
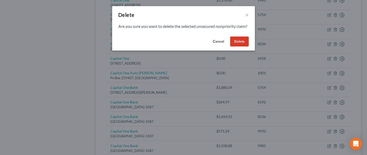
click at [243, 47] on button "Delete" at bounding box center [239, 41] width 19 height 10
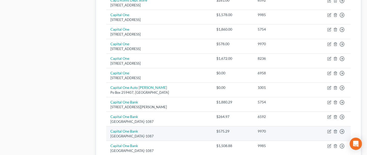
scroll to position [274, 0]
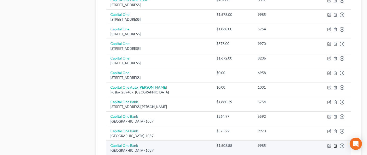
click at [335, 144] on icon "button" at bounding box center [335, 145] width 4 height 4
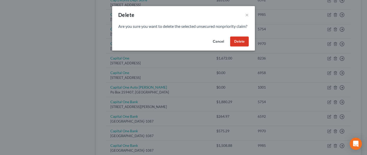
click at [242, 47] on button "Delete" at bounding box center [239, 41] width 19 height 10
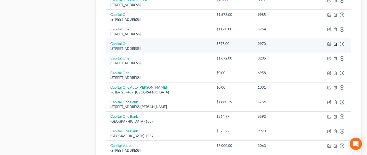
click at [333, 43] on icon "button" at bounding box center [335, 44] width 4 height 4
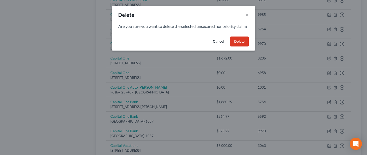
click at [239, 47] on button "Delete" at bounding box center [239, 41] width 19 height 10
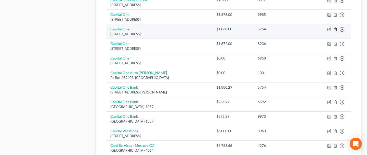
click at [335, 27] on icon "button" at bounding box center [335, 29] width 4 height 4
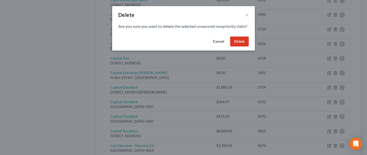
click at [240, 47] on button "Delete" at bounding box center [239, 41] width 19 height 10
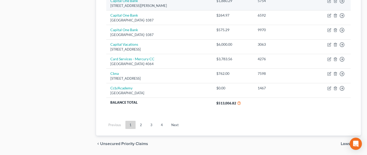
scroll to position [346, 0]
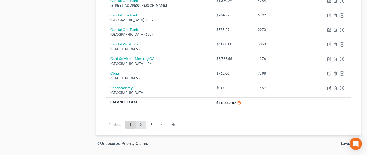
click at [140, 121] on link "2" at bounding box center [141, 124] width 10 height 8
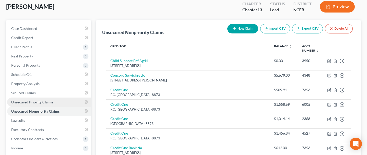
scroll to position [29, 0]
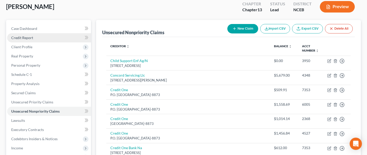
click at [45, 36] on link "Credit Report" at bounding box center [49, 37] width 84 height 9
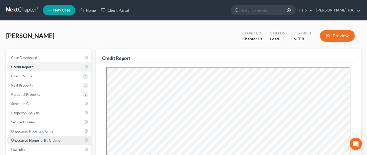
click at [27, 141] on span "Unsecured Nonpriority Claims" at bounding box center [35, 140] width 49 height 4
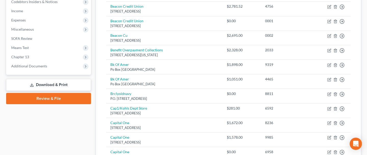
scroll to position [432, 0]
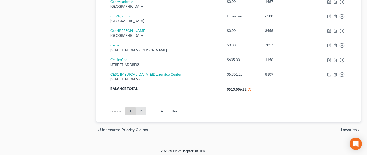
click at [140, 108] on link "2" at bounding box center [141, 111] width 10 height 8
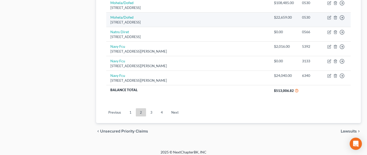
scroll to position [447, 0]
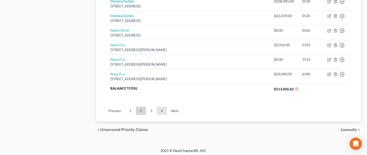
click at [164, 107] on link "4" at bounding box center [162, 110] width 10 height 8
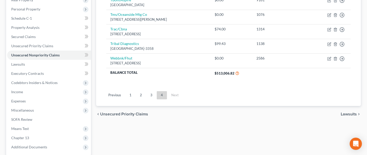
scroll to position [85, 0]
click at [148, 92] on link "3" at bounding box center [151, 95] width 10 height 8
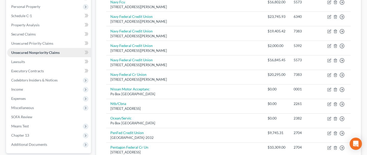
scroll to position [87, 0]
click at [61, 108] on span "Miscellaneous" at bounding box center [49, 107] width 84 height 9
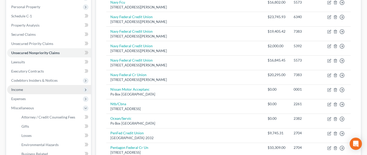
click at [68, 89] on span "Income" at bounding box center [49, 89] width 84 height 9
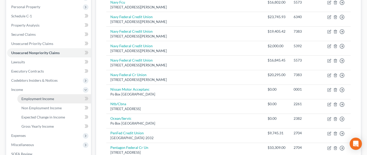
click at [64, 99] on link "Employment Income" at bounding box center [54, 98] width 74 height 9
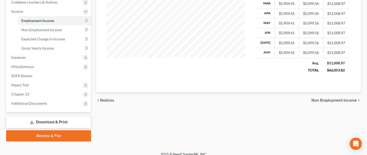
scroll to position [167, 0]
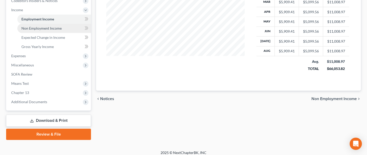
click at [61, 27] on link "Non Employment Income" at bounding box center [54, 28] width 74 height 9
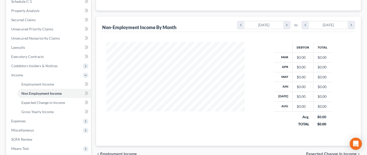
scroll to position [102, 0]
click at [45, 102] on span "Expected Change in Income" at bounding box center [43, 102] width 44 height 4
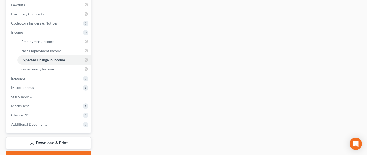
scroll to position [149, 0]
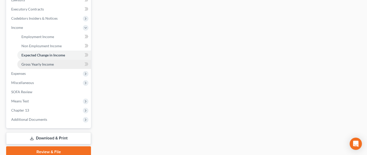
click at [54, 64] on link "Gross Yearly Income" at bounding box center [54, 64] width 74 height 9
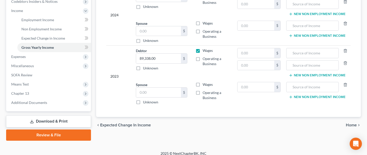
scroll to position [168, 0]
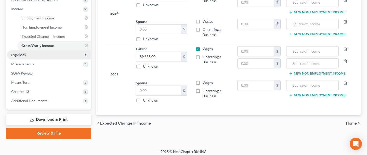
click at [37, 54] on span "Expenses" at bounding box center [49, 54] width 84 height 9
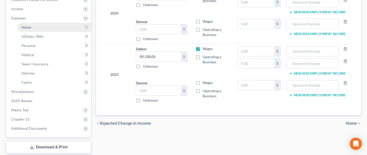
click at [47, 27] on link "Home" at bounding box center [54, 27] width 74 height 9
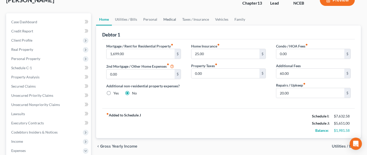
scroll to position [36, 0]
click at [340, 143] on span "Utilities / Bills" at bounding box center [344, 145] width 25 height 4
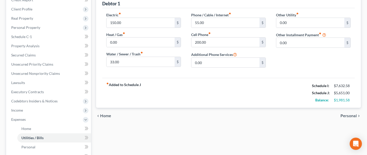
scroll to position [67, 0]
click at [351, 115] on span "Personal" at bounding box center [348, 115] width 16 height 4
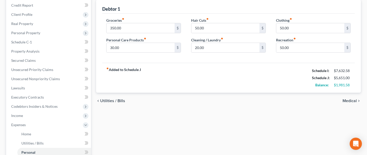
scroll to position [62, 0]
click at [344, 98] on span "Medical" at bounding box center [349, 100] width 14 height 4
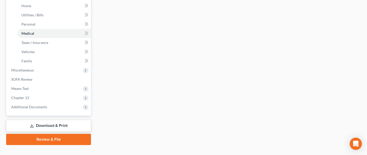
scroll to position [190, 0]
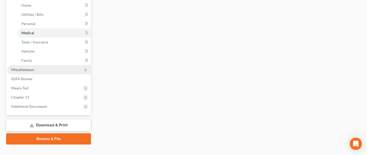
click at [67, 70] on span "Miscellaneous" at bounding box center [49, 69] width 84 height 9
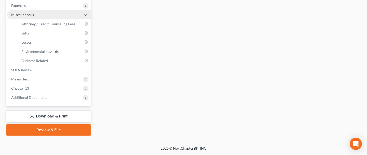
scroll to position [180, 0]
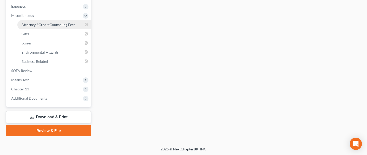
click at [67, 25] on span "Attorney / Credit Counseling Fees" at bounding box center [48, 24] width 54 height 4
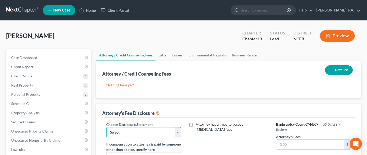
click at [178, 129] on select "Select Attorney Disclosure Statement - Consumer Attorney Disclosure Statment - …" at bounding box center [143, 132] width 75 height 10
select select "0"
click at [106, 127] on select "Select Attorney Disclosure Statement - Consumer Attorney Disclosure Statment - …" at bounding box center [143, 132] width 75 height 10
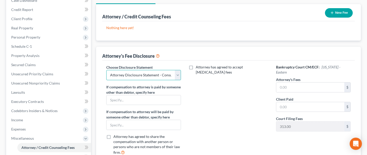
scroll to position [57, 0]
click at [311, 86] on input "text" at bounding box center [310, 87] width 68 height 10
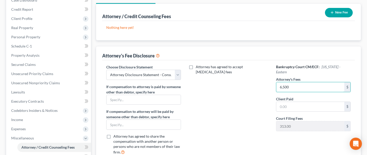
type input "6,500"
click at [243, 106] on div "Attorney has agreed to accept [MEDICAL_DATA] fees" at bounding box center [228, 111] width 85 height 94
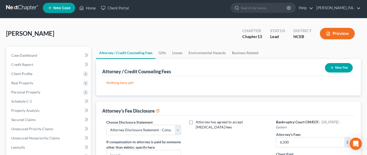
scroll to position [0, 0]
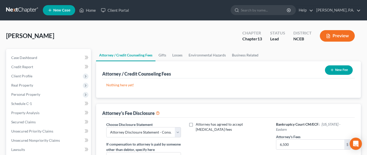
click at [27, 10] on link at bounding box center [22, 10] width 33 height 9
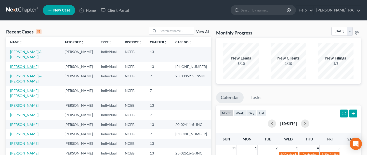
click at [35, 64] on link "[PERSON_NAME]" at bounding box center [24, 66] width 28 height 4
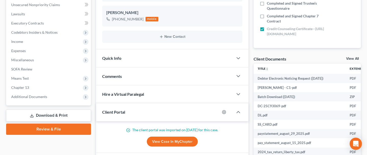
scroll to position [136, 0]
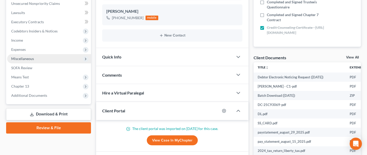
click at [55, 57] on span "Miscellaneous" at bounding box center [49, 58] width 84 height 9
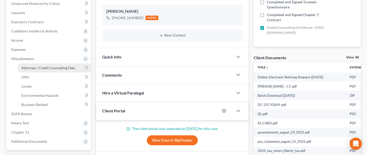
click at [53, 68] on span "Attorney / Credit Counseling Fees" at bounding box center [48, 67] width 54 height 4
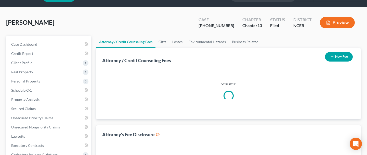
select select "0"
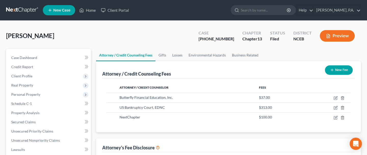
click at [18, 6] on link at bounding box center [22, 10] width 33 height 9
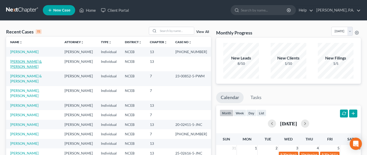
click at [40, 60] on link "[PERSON_NAME] & [PERSON_NAME]" at bounding box center [26, 63] width 32 height 9
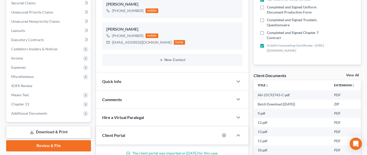
scroll to position [118, 0]
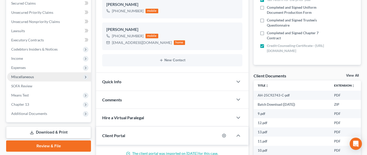
click at [43, 77] on span "Miscellaneous" at bounding box center [49, 76] width 84 height 9
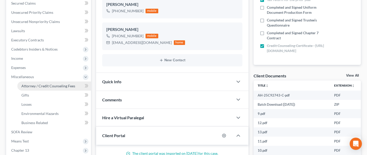
click at [42, 86] on span "Attorney / Credit Counseling Fees" at bounding box center [48, 86] width 54 height 4
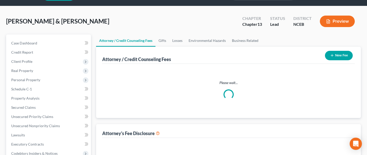
select select "0"
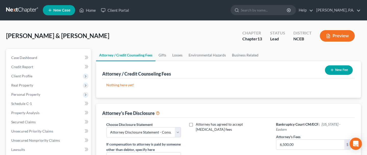
click at [341, 68] on button "New Fee" at bounding box center [339, 69] width 28 height 9
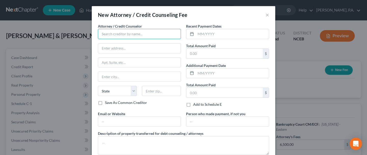
click at [162, 31] on input "text" at bounding box center [139, 34] width 83 height 10
type input "u"
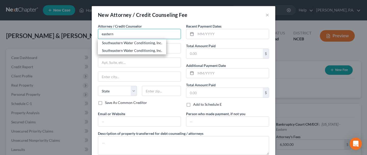
click at [135, 34] on input "eastern" at bounding box center [139, 34] width 83 height 10
click at [128, 52] on div "US Bankruptcy Court, EDNC" at bounding box center [128, 50] width 53 height 5
type input "US Bankruptcy Court, EDNC"
type input "P.O. Box 791"
type input "Raleigh"
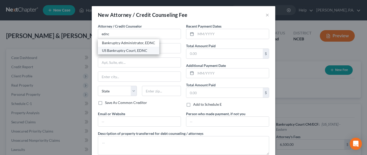
select select "28"
type input "27601"
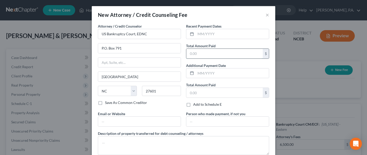
click at [214, 51] on input "text" at bounding box center [224, 54] width 76 height 10
type input "313.00"
click at [185, 111] on div "Person who made payment, if not you" at bounding box center [227, 119] width 88 height 16
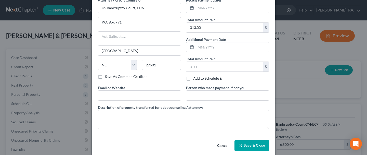
scroll to position [31, 0]
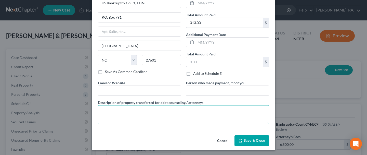
click at [153, 115] on textarea at bounding box center [183, 114] width 171 height 19
type textarea "Chapter 13 Filing Fee"
click at [245, 141] on span "Save & Close" at bounding box center [253, 140] width 21 height 4
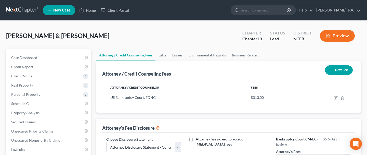
click at [339, 67] on button "New Fee" at bounding box center [339, 69] width 28 height 9
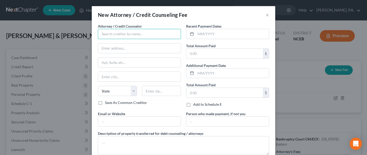
click at [148, 37] on input "text" at bounding box center [139, 34] width 83 height 10
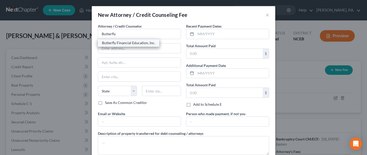
click at [152, 43] on div "Butterfly Financial Education, Inc." at bounding box center [128, 42] width 53 height 5
type input "Butterfly Financial Education, Inc."
type input "96 Oak Creek Drive"
type input "Clayton"
select select "28"
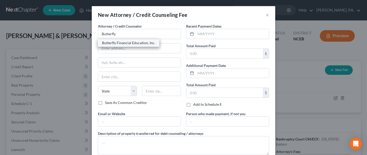
type input "27520"
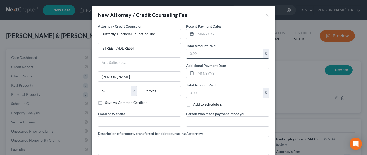
click at [206, 54] on input "text" at bounding box center [224, 54] width 76 height 10
type input "37.00"
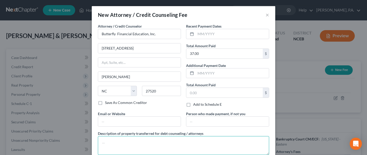
click at [142, 136] on textarea at bounding box center [183, 145] width 171 height 19
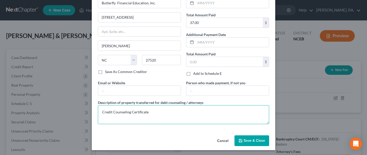
type textarea "Credit Counseling Certificate"
click at [247, 138] on span "Save & Close" at bounding box center [253, 140] width 21 height 4
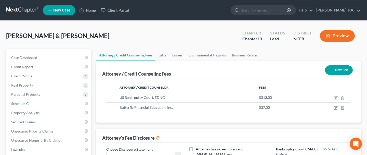
click at [339, 72] on button "New Fee" at bounding box center [339, 69] width 28 height 9
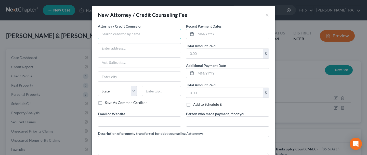
click at [154, 31] on input "text" at bounding box center [139, 34] width 83 height 10
click at [163, 35] on input "text" at bounding box center [139, 34] width 83 height 10
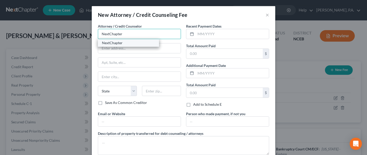
type input "NextChapter"
click at [133, 40] on div "NextChapter" at bounding box center [128, 42] width 53 height 5
type input "875 N High St #20"
type input "Columbus"
select select "36"
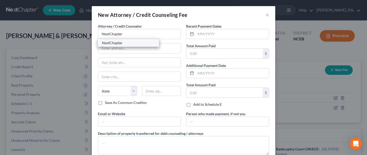
type input "43215"
click at [193, 55] on input "text" at bounding box center [224, 54] width 76 height 10
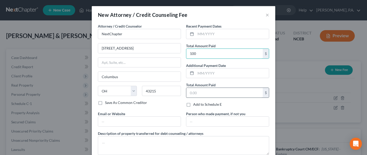
type input "100.00"
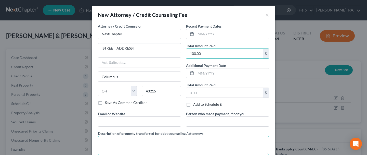
click at [122, 139] on textarea at bounding box center [183, 145] width 171 height 19
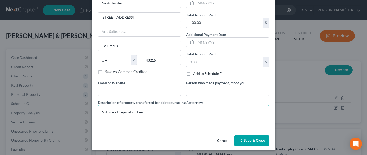
type textarea "Software Preparation Fee"
click at [259, 138] on span "Save & Close" at bounding box center [253, 140] width 21 height 4
